Goal: Task Accomplishment & Management: Manage account settings

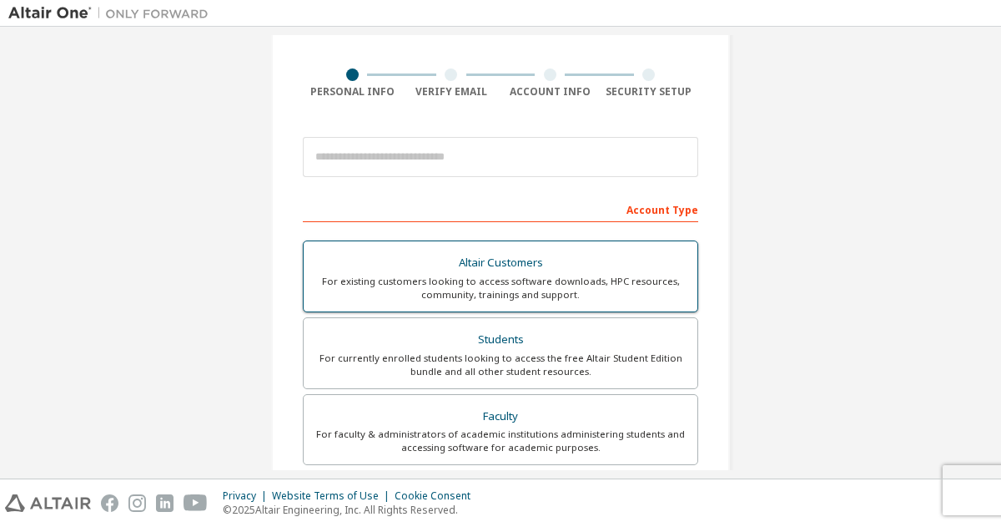
scroll to position [112, 0]
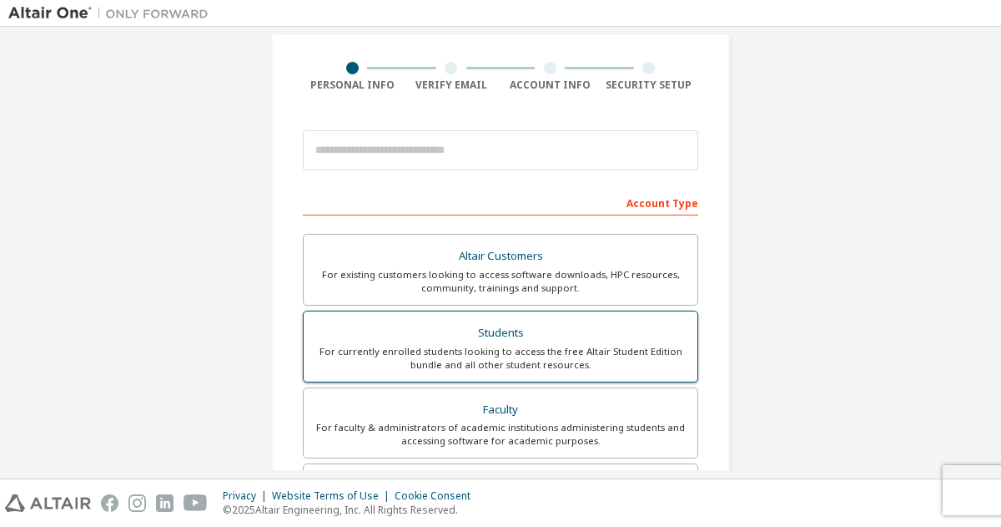
click at [472, 310] on label "Students For currently enrolled students looking to access the free Altair Stud…" at bounding box center [501, 346] width 396 height 72
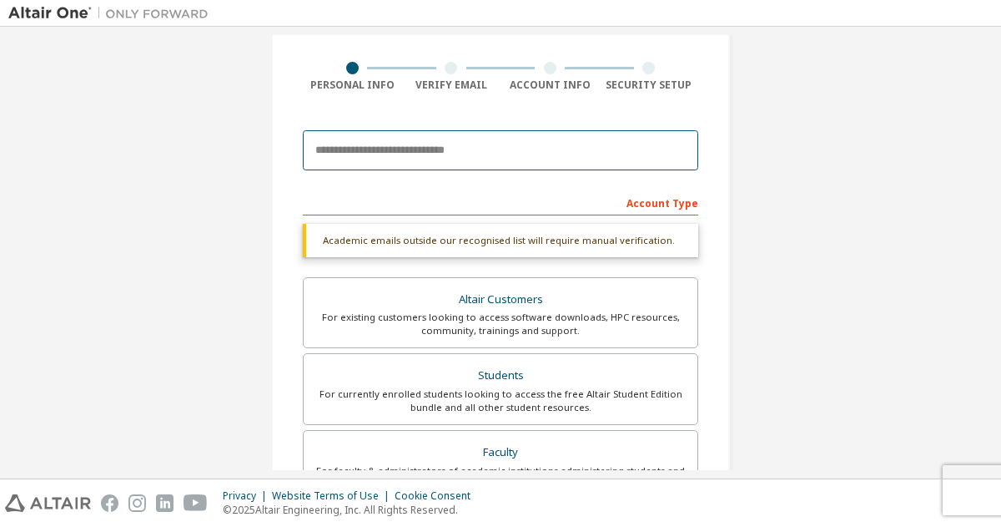
click at [469, 147] on input "email" at bounding box center [501, 150] width 396 height 40
type input "**********"
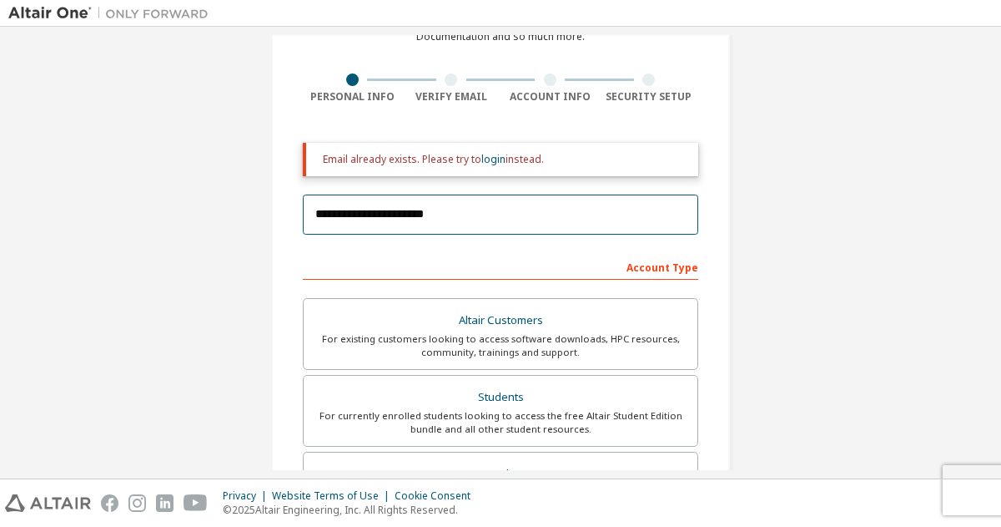
scroll to position [0, 0]
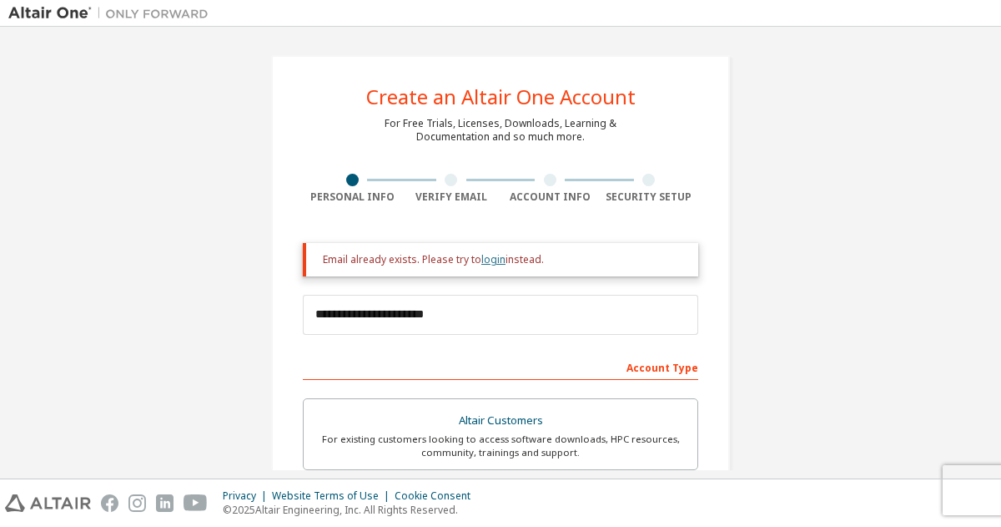
click at [482, 255] on link "login" at bounding box center [494, 259] width 24 height 14
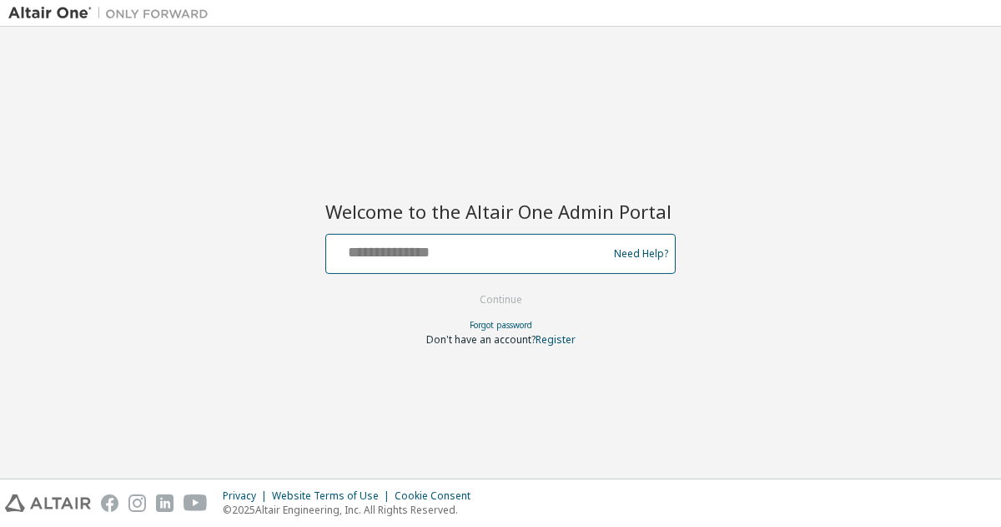
click at [482, 255] on input "text" at bounding box center [469, 250] width 273 height 24
type input "**********"
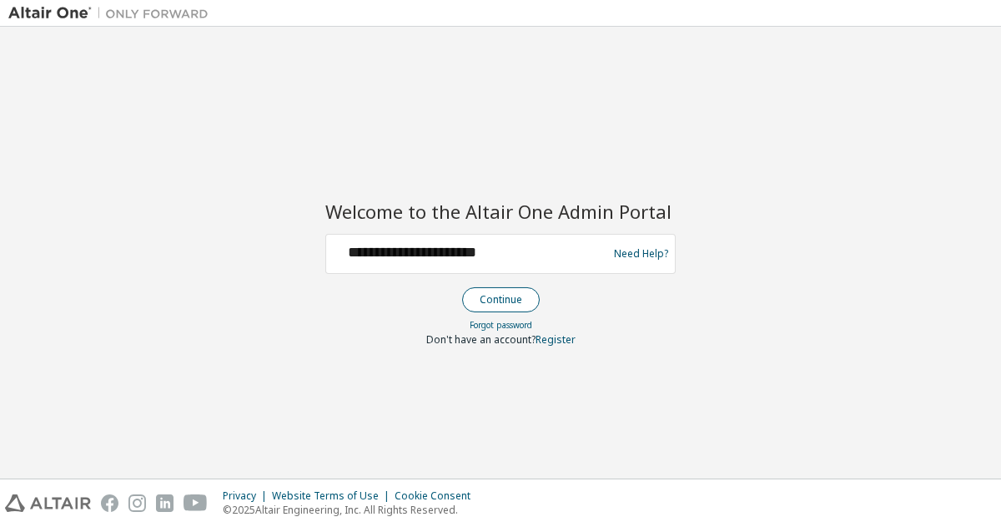
click at [485, 303] on button "Continue" at bounding box center [501, 299] width 78 height 25
click at [480, 328] on link "Forgot password" at bounding box center [501, 325] width 63 height 12
click at [490, 319] on link "Forgot password" at bounding box center [501, 325] width 63 height 12
